Goal: Task Accomplishment & Management: Manage account settings

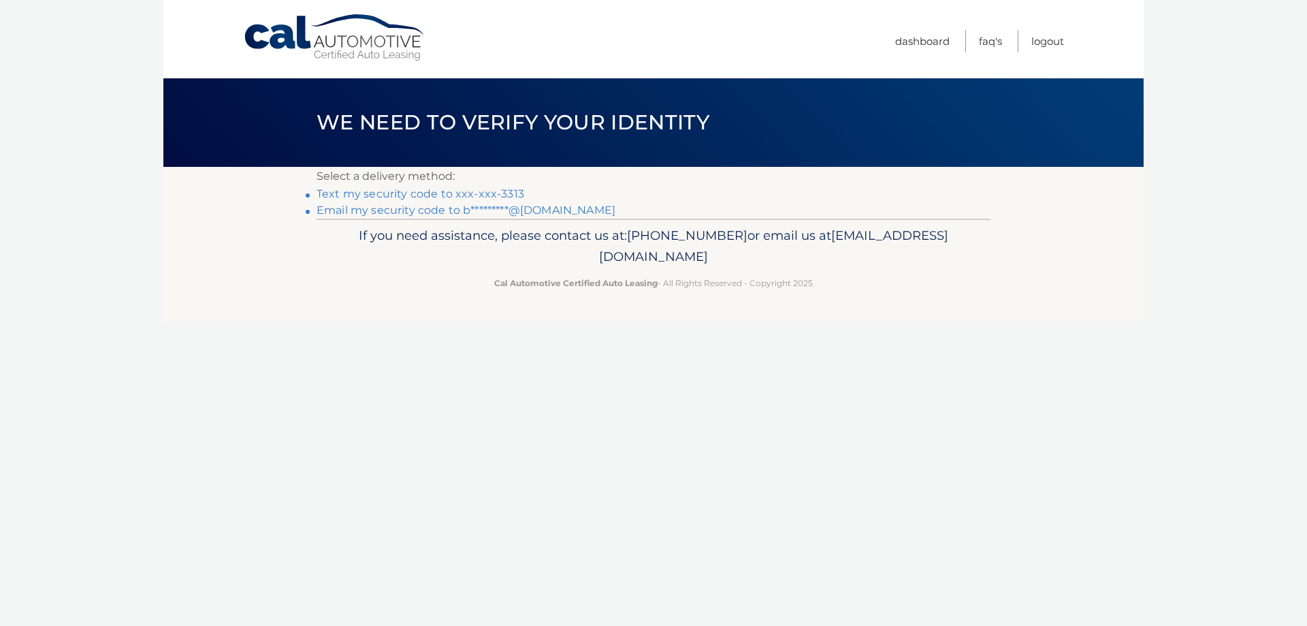
click at [446, 191] on link "Text my security code to xxx-xxx-3313" at bounding box center [421, 193] width 208 height 13
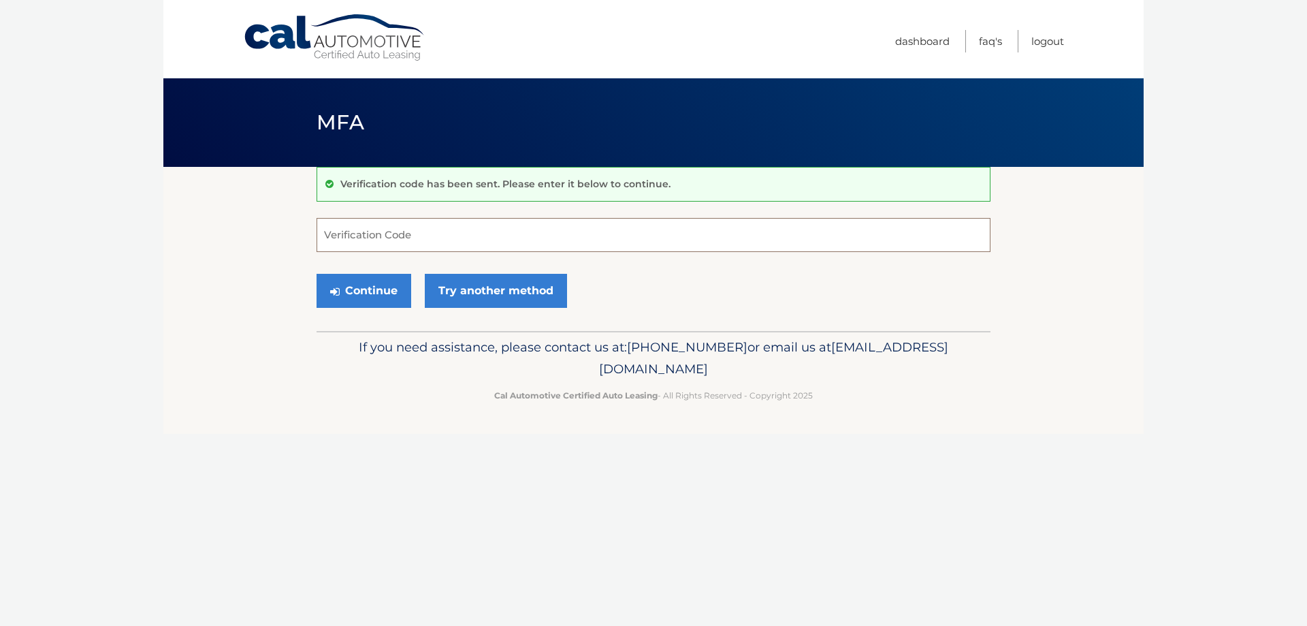
click at [434, 247] on input "Verification Code" at bounding box center [654, 235] width 674 height 34
type input "188849"
click at [317, 274] on button "Continue" at bounding box center [364, 291] width 95 height 34
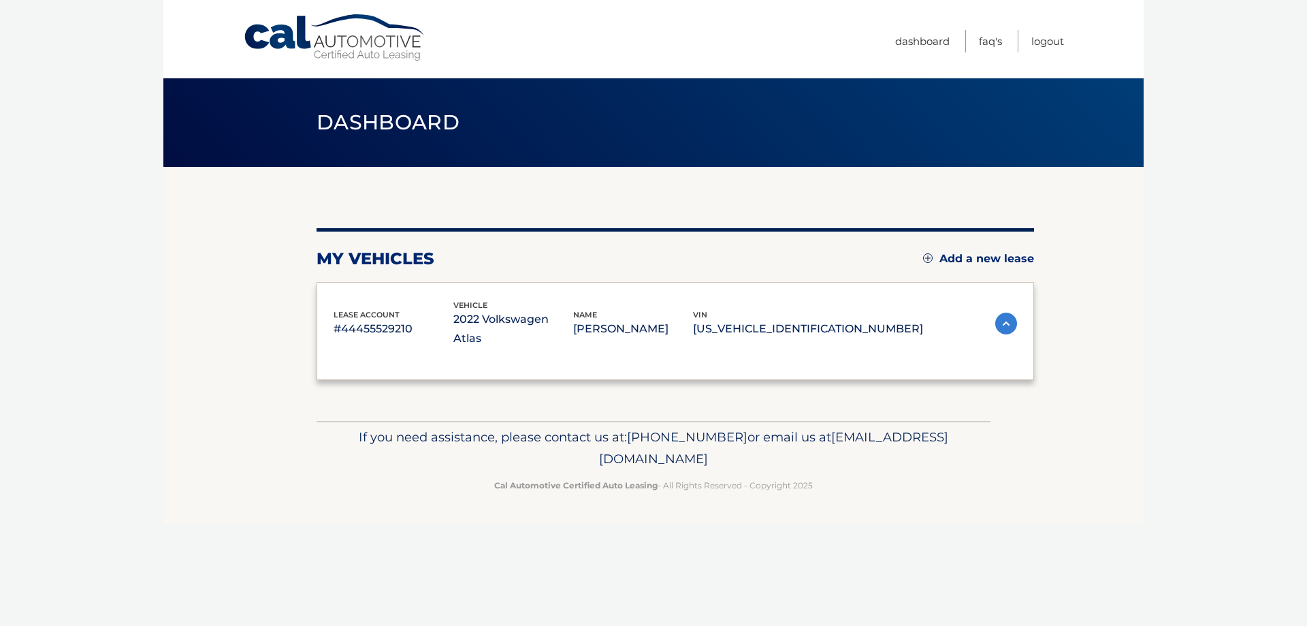
drag, startPoint x: 0, startPoint y: 0, endPoint x: 376, endPoint y: 287, distance: 473.2
click at [376, 287] on div "lease account #44455529210 vehicle 2022 Volkswagen Atlas name [PERSON_NAME] vin…" at bounding box center [676, 331] width 718 height 98
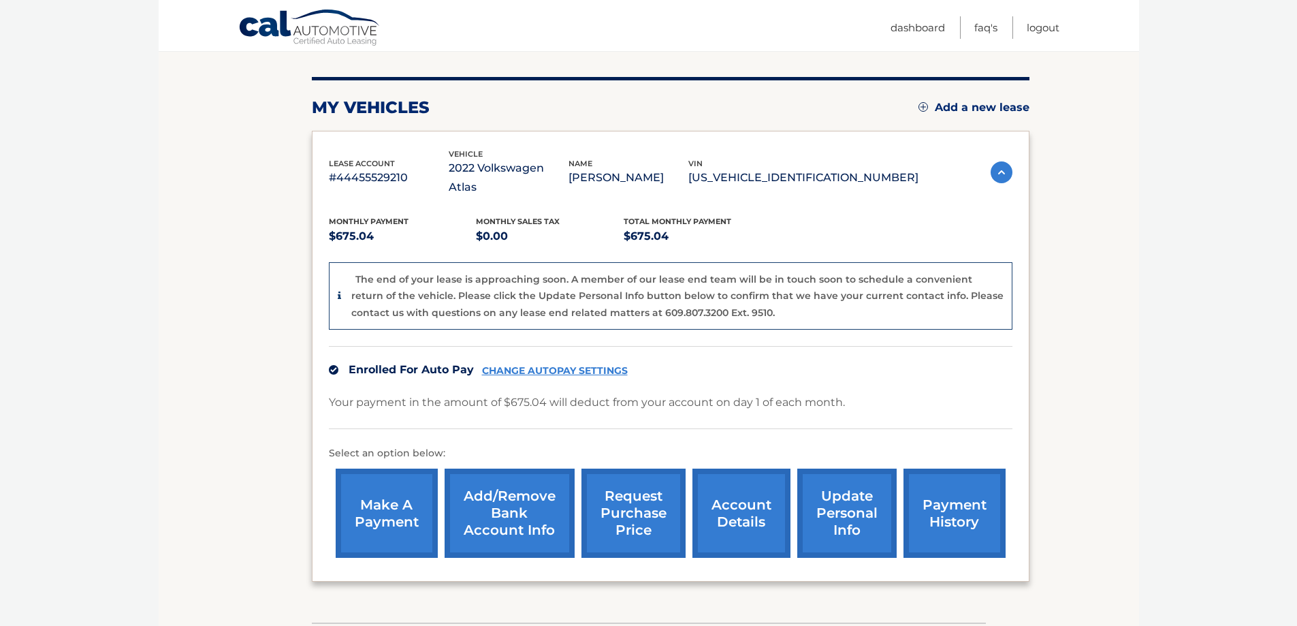
scroll to position [204, 0]
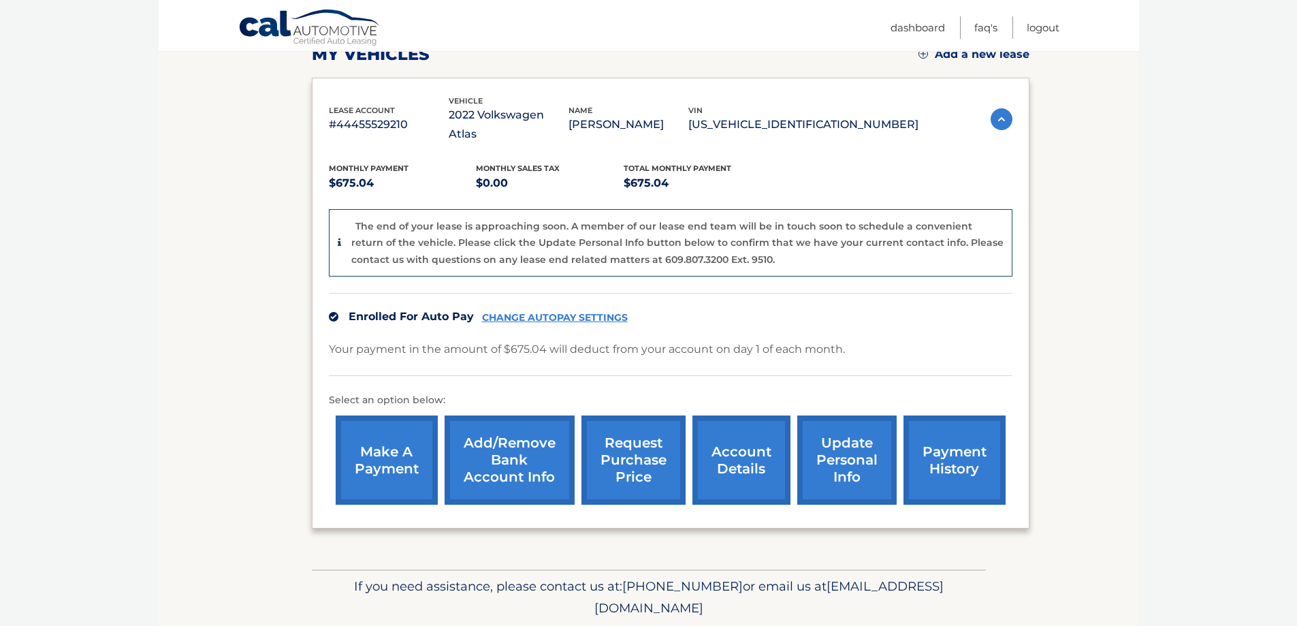
click at [847, 419] on link "update personal info" at bounding box center [846, 459] width 99 height 89
click at [949, 433] on link "payment history" at bounding box center [955, 459] width 102 height 89
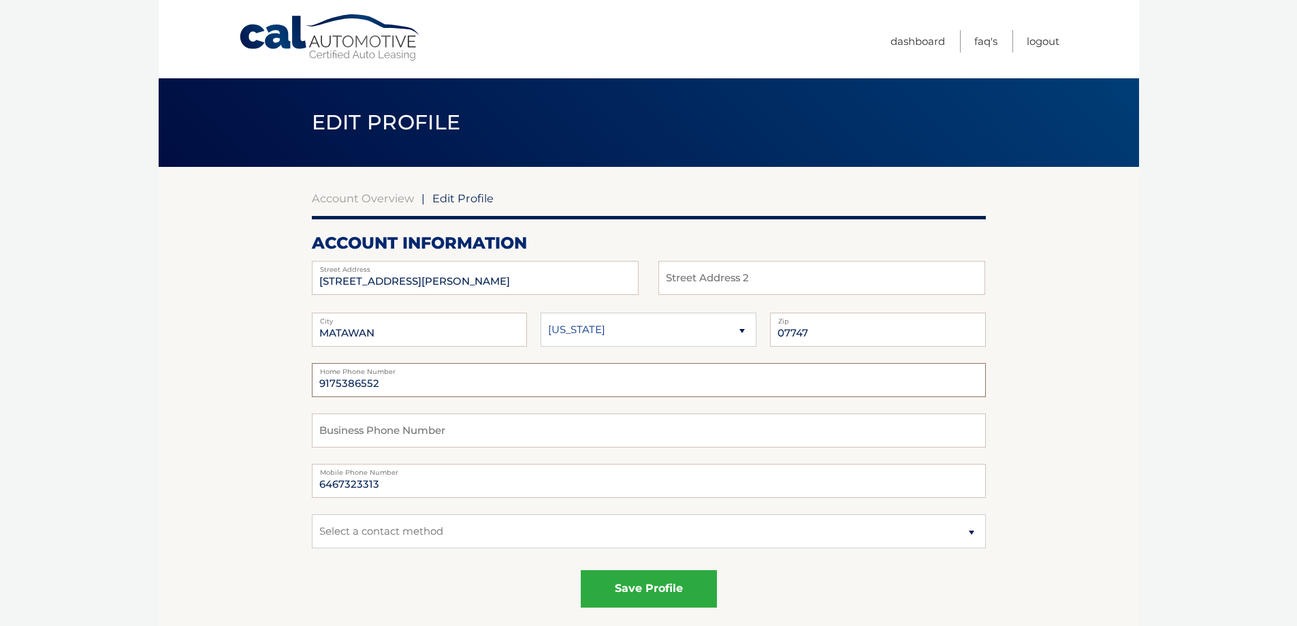
drag, startPoint x: 415, startPoint y: 386, endPoint x: -70, endPoint y: 398, distance: 485.0
click at [0, 398] on html "Cal Automotive Menu Dashboard FAQ's Logout |" at bounding box center [648, 313] width 1297 height 626
type input "6467323313"
click at [46, 398] on body "Cal Automotive Menu Dashboard FAQ's Logout | Zip" at bounding box center [648, 313] width 1297 height 626
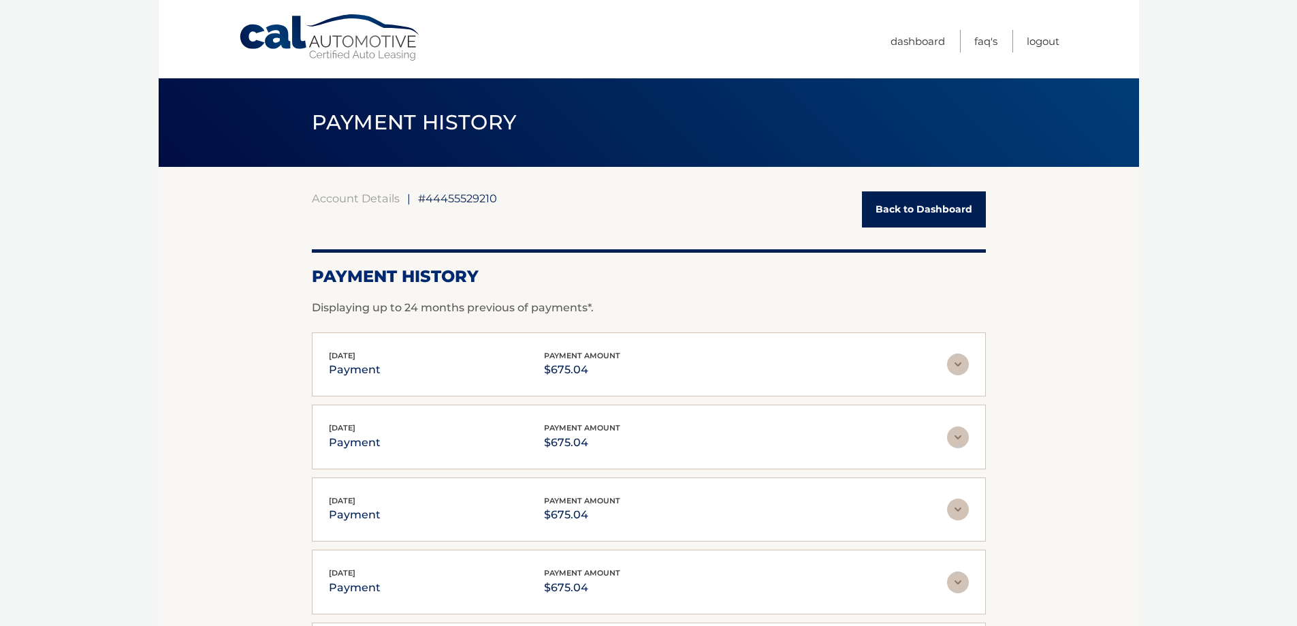
click at [923, 211] on link "Back to Dashboard" at bounding box center [924, 209] width 124 height 36
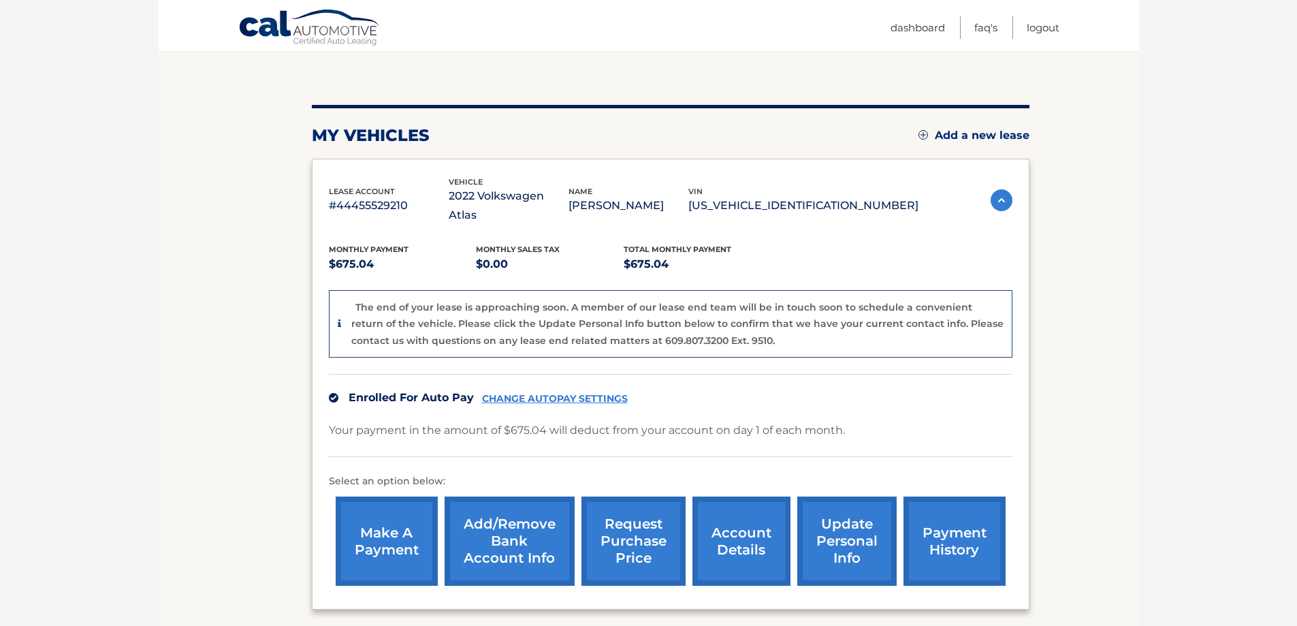
scroll to position [204, 0]
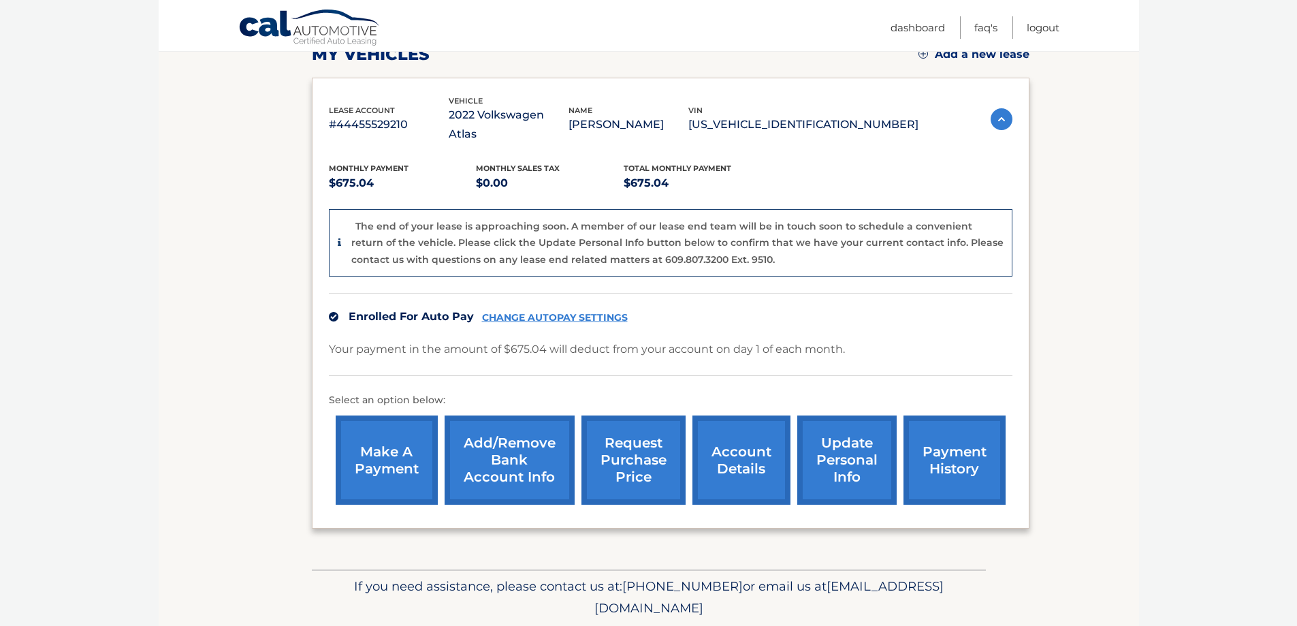
click at [397, 442] on link "make a payment" at bounding box center [387, 459] width 102 height 89
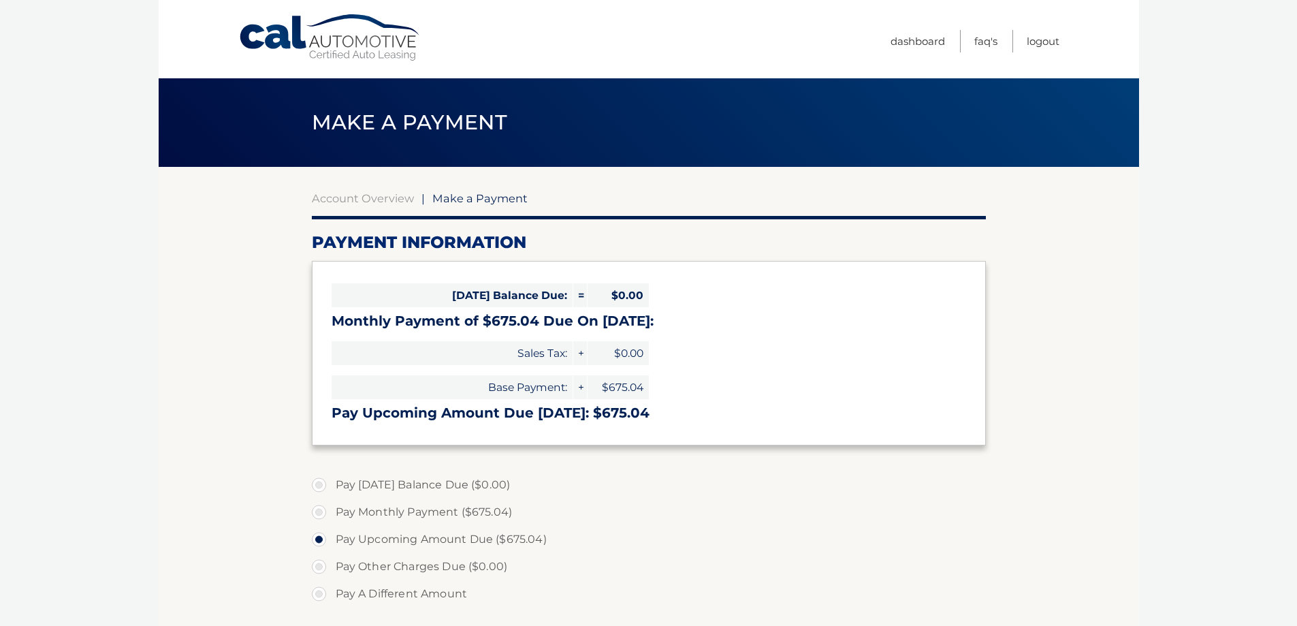
select select "OGQxYjA1YWItOGE2Yi00ZTI2LWI0YmYtZTI0Yjg0MDg5NTkw"
